Goal: Navigation & Orientation: Find specific page/section

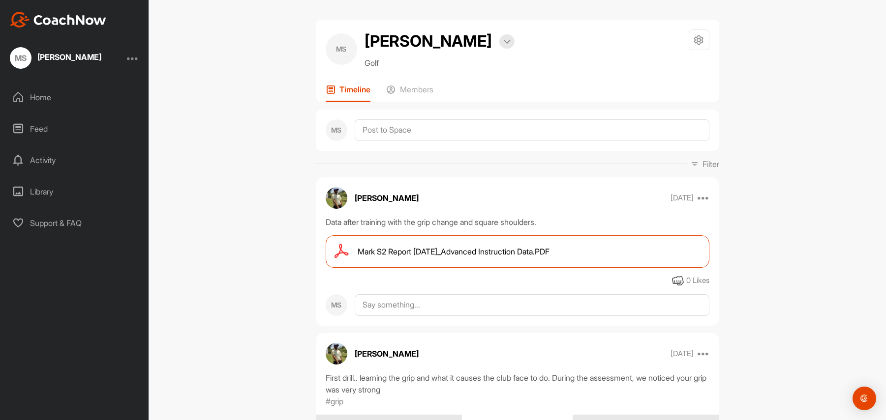
click at [46, 159] on div "Activity" at bounding box center [74, 160] width 139 height 25
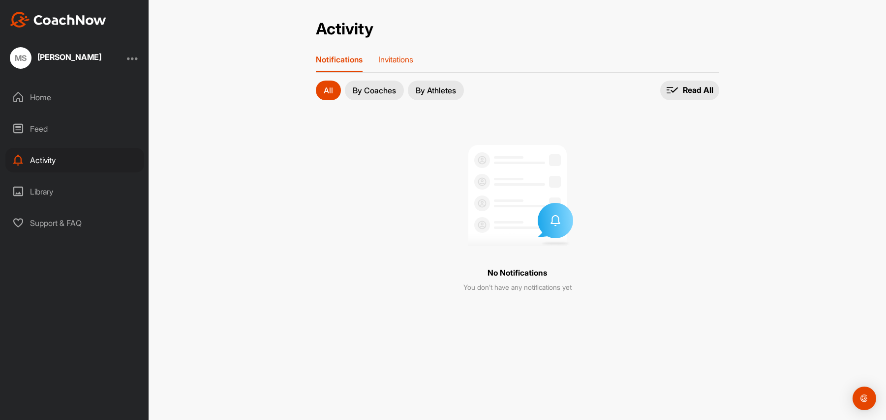
click at [398, 59] on p "Invitations" at bounding box center [395, 60] width 35 height 10
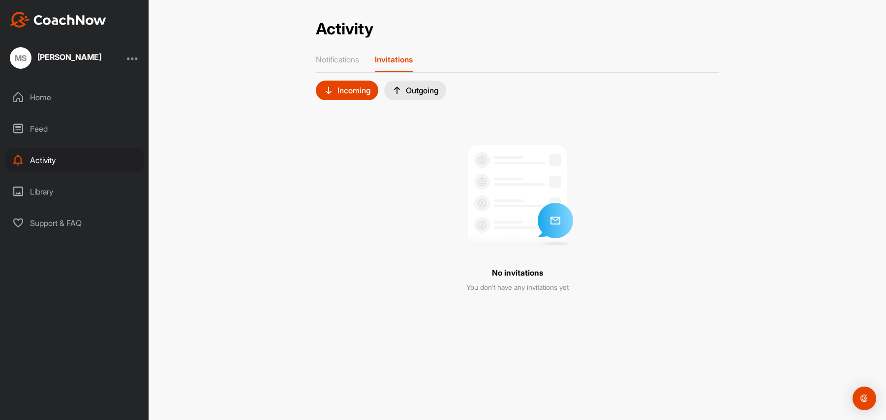
click at [47, 98] on div "Home" at bounding box center [74, 97] width 139 height 25
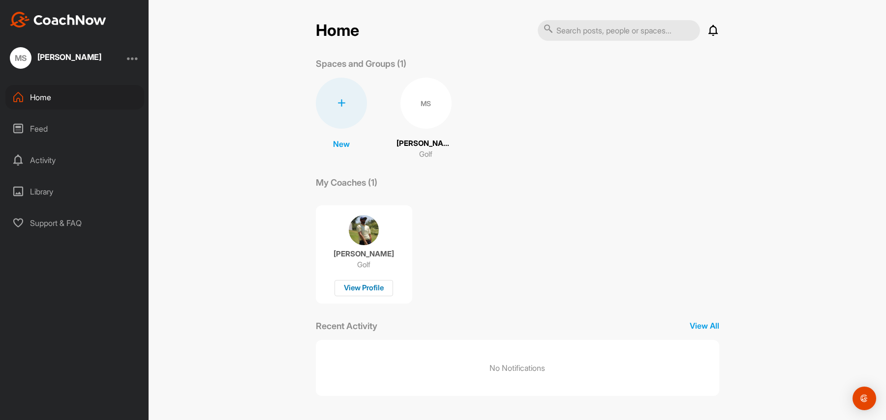
click at [367, 288] on div "View Profile" at bounding box center [363, 288] width 59 height 16
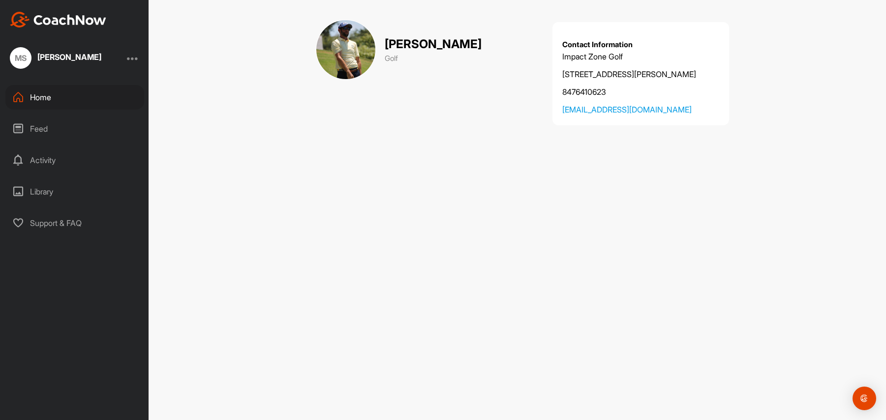
click at [70, 54] on div "[PERSON_NAME]" at bounding box center [69, 57] width 64 height 8
click at [56, 126] on div "Feed" at bounding box center [74, 129] width 139 height 25
